Goal: Transaction & Acquisition: Obtain resource

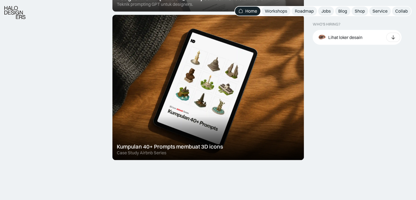
scroll to position [328, 0]
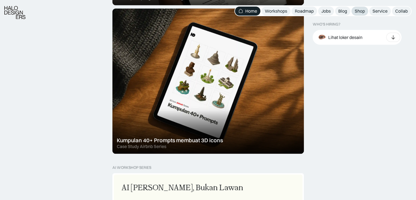
click at [359, 11] on div "Shop" at bounding box center [360, 11] width 10 height 6
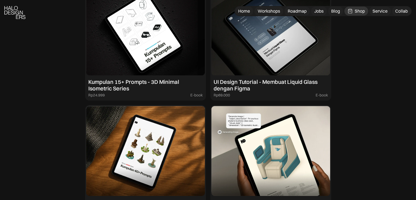
scroll to position [575, 0]
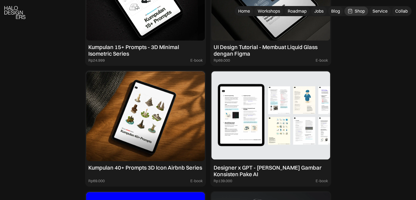
click at [278, 173] on div "Designer x GPT - Cara Bikin Gambar Konsisten Pake AI" at bounding box center [271, 170] width 114 height 13
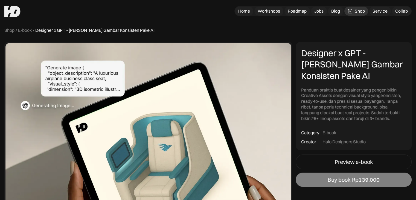
click at [335, 181] on div "Buy book" at bounding box center [339, 179] width 23 height 7
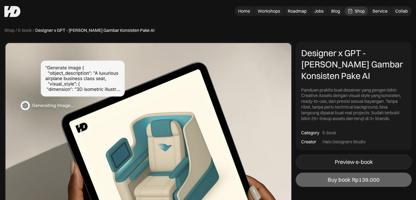
click at [371, 157] on link "Preview e-book" at bounding box center [354, 161] width 116 height 15
